Goal: Communication & Community: Answer question/provide support

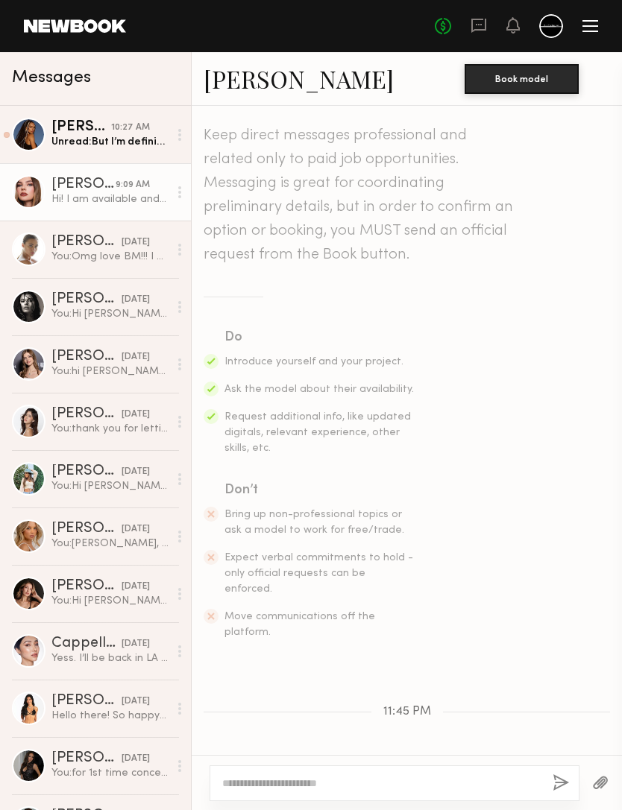
click at [264, 85] on link "[PERSON_NAME]" at bounding box center [299, 79] width 190 height 32
click at [133, 141] on div "Unread: But I’m definitely open for negotiations. Let me know the price you aim…" at bounding box center [109, 142] width 117 height 14
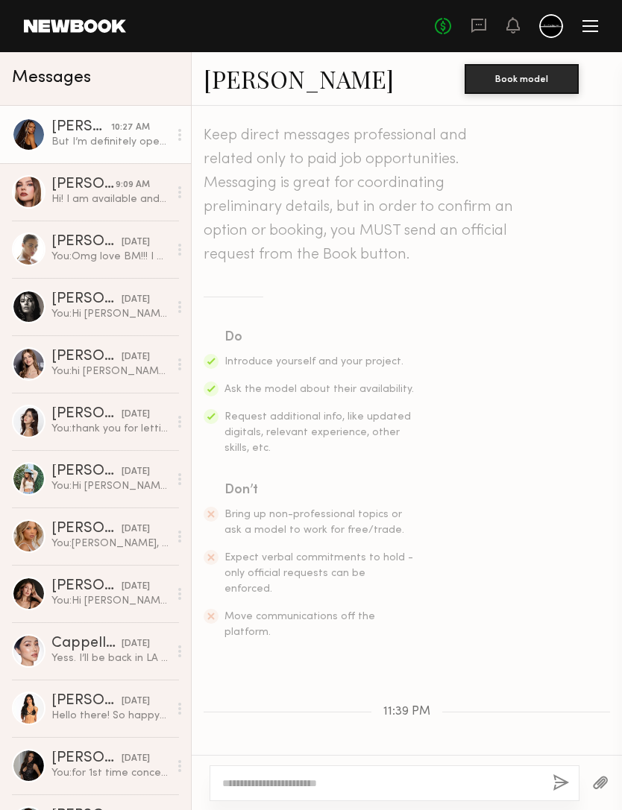
click at [262, 82] on link "[PERSON_NAME]" at bounding box center [299, 79] width 190 height 32
click at [132, 142] on div "But I’m definitely open for negotiations. Let me know the price you aiming for" at bounding box center [109, 142] width 117 height 14
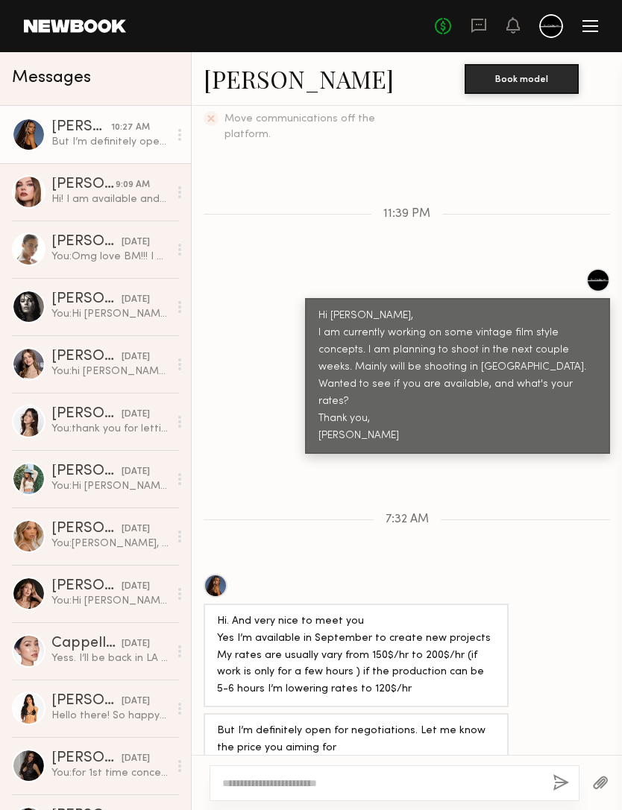
scroll to position [497, 0]
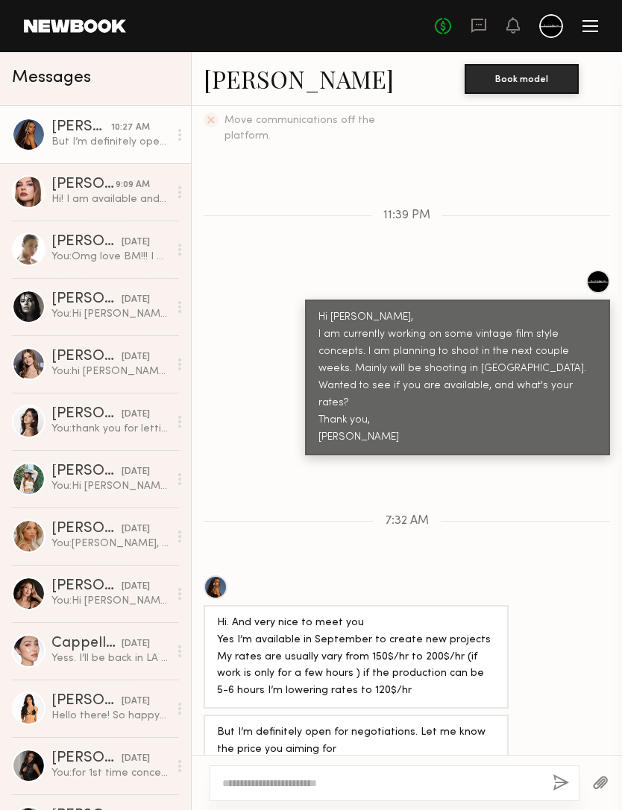
click at [488, 776] on textarea at bounding box center [381, 783] width 318 height 15
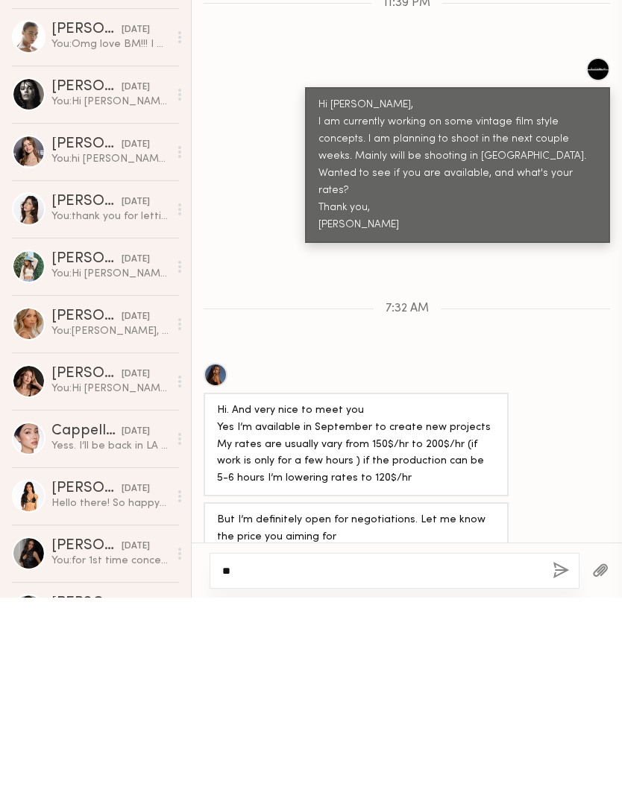
type textarea "*"
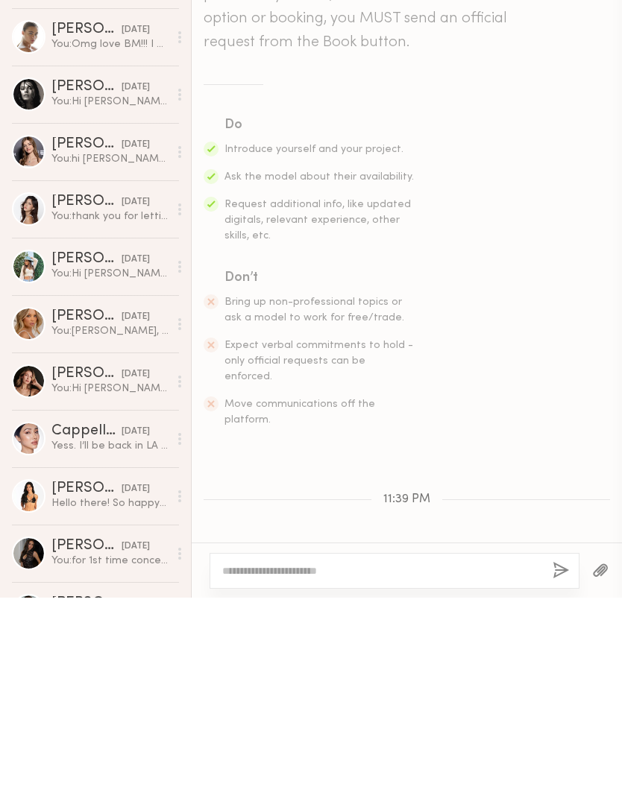
scroll to position [0, 0]
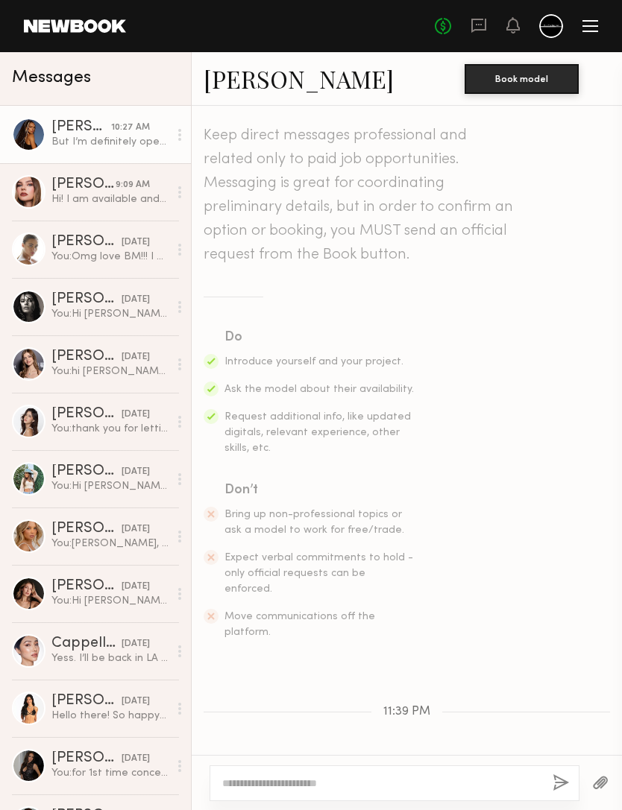
click at [451, 776] on textarea at bounding box center [381, 783] width 318 height 15
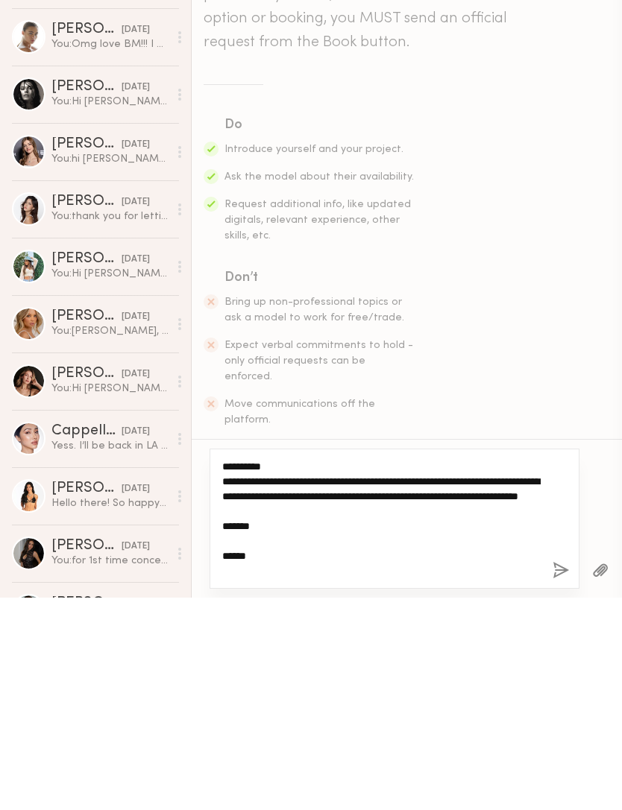
type textarea "**********"
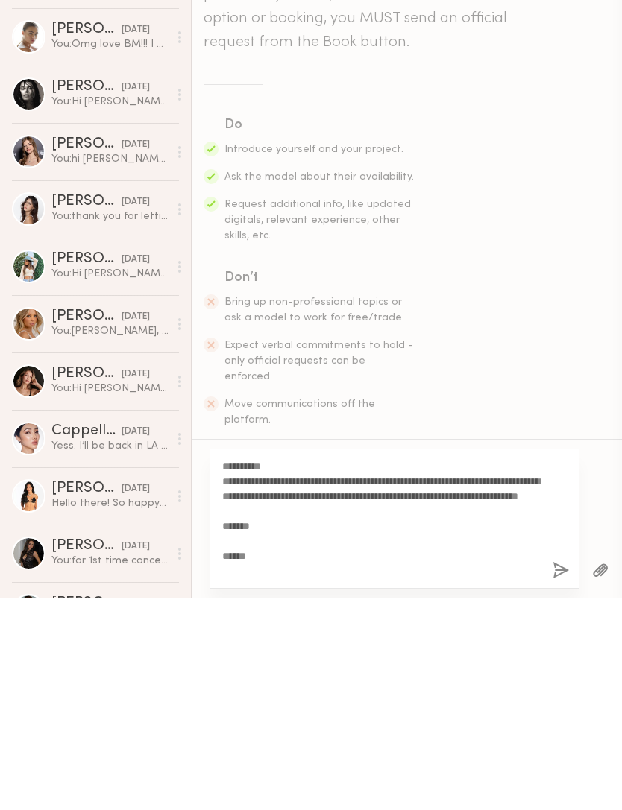
click at [564, 775] on button "button" at bounding box center [560, 784] width 16 height 19
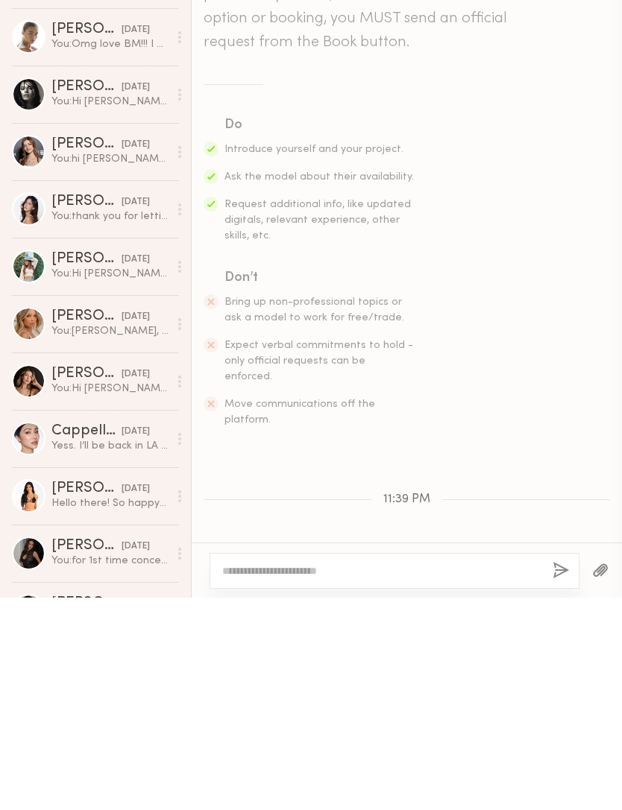
scroll to position [766, 0]
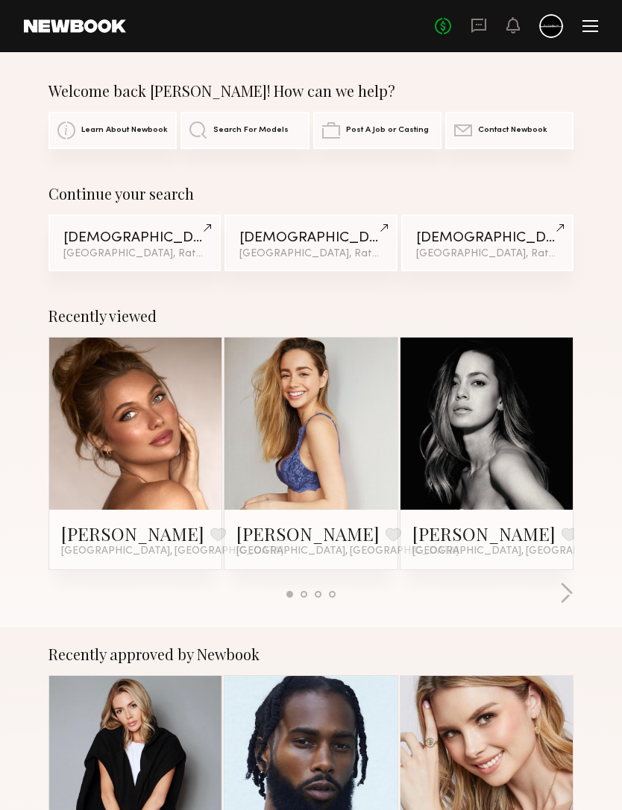
scroll to position [1, 0]
